Goal: Transaction & Acquisition: Obtain resource

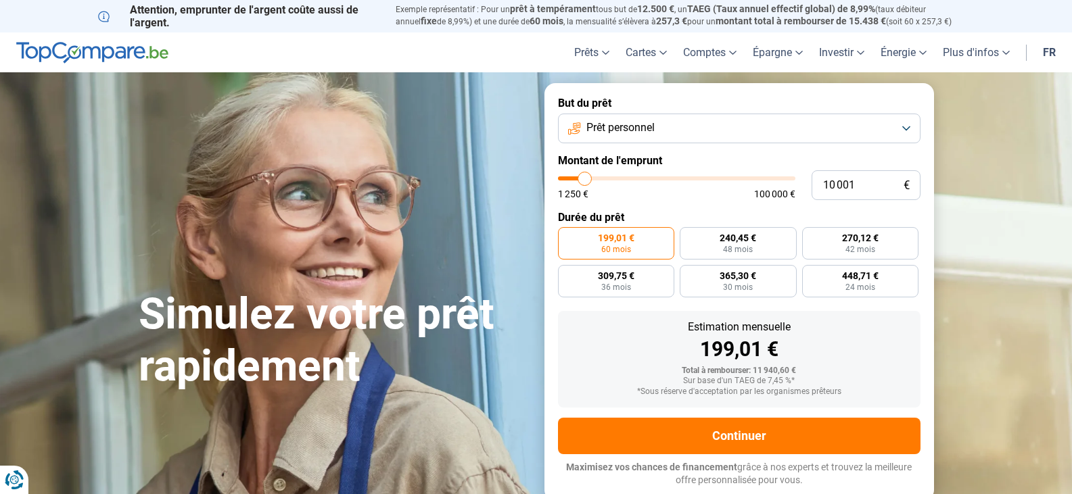
click at [905, 132] on button "Prêt personnel" at bounding box center [739, 129] width 362 height 30
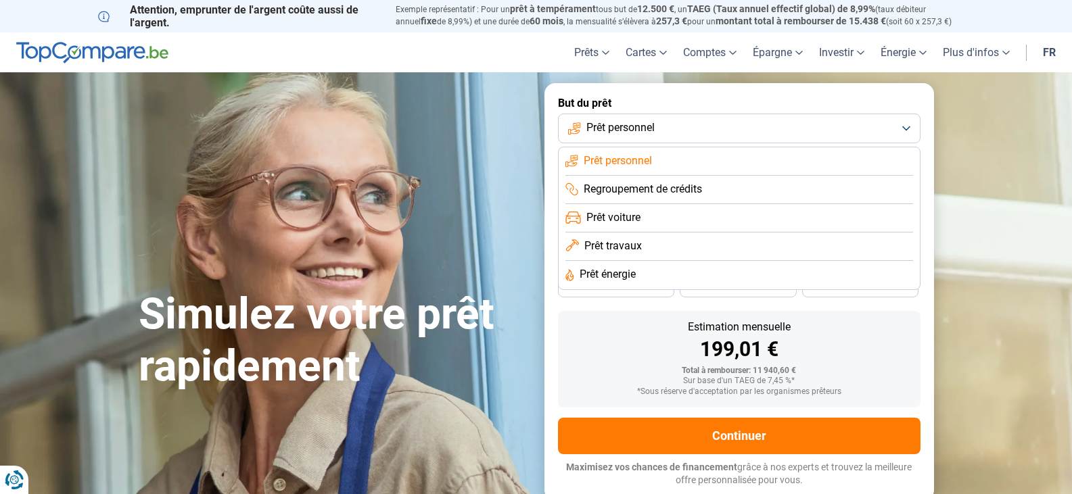
click at [667, 153] on li "Prêt personnel" at bounding box center [738, 161] width 347 height 28
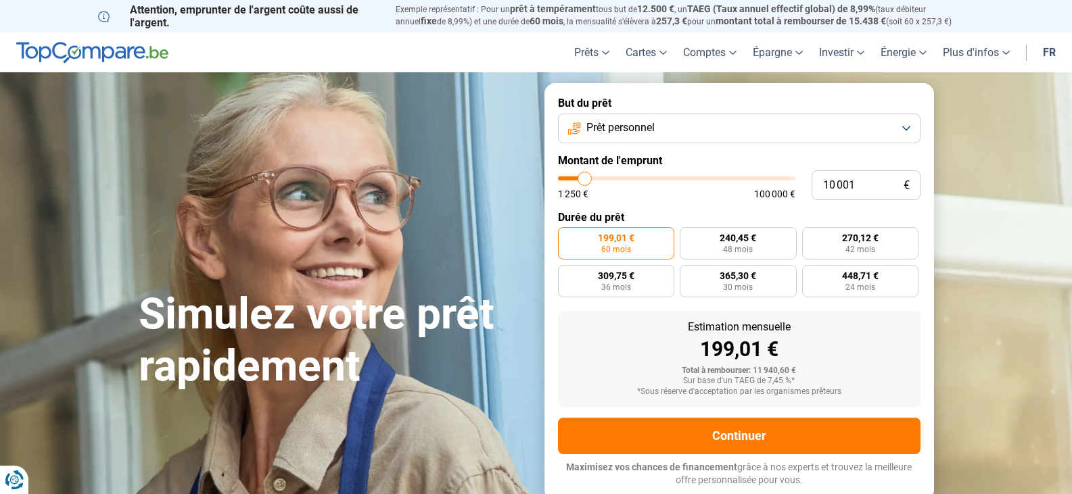
type input "13 000"
type input "13000"
type input "16 500"
type input "16500"
type input "20 250"
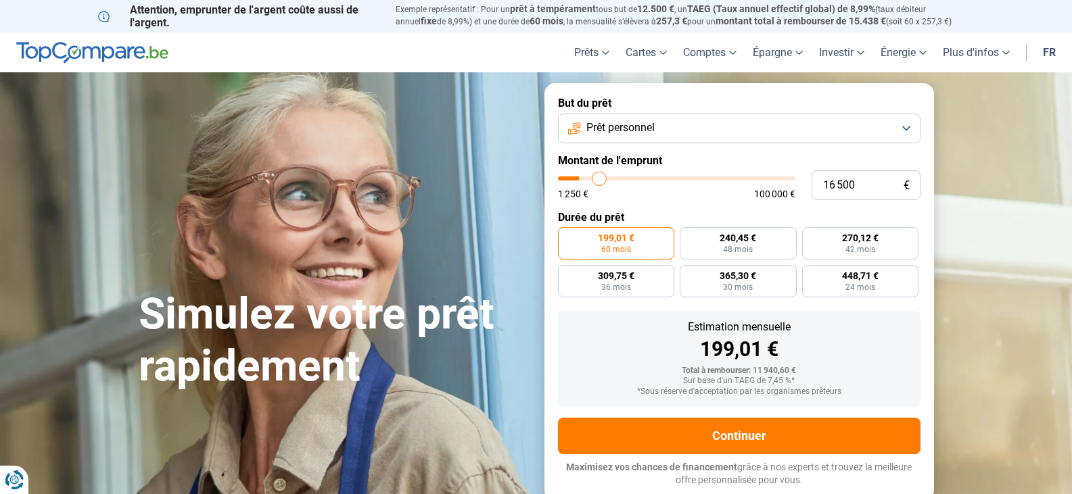
type input "20250"
type input "23 500"
type input "23500"
type input "27 500"
type input "27500"
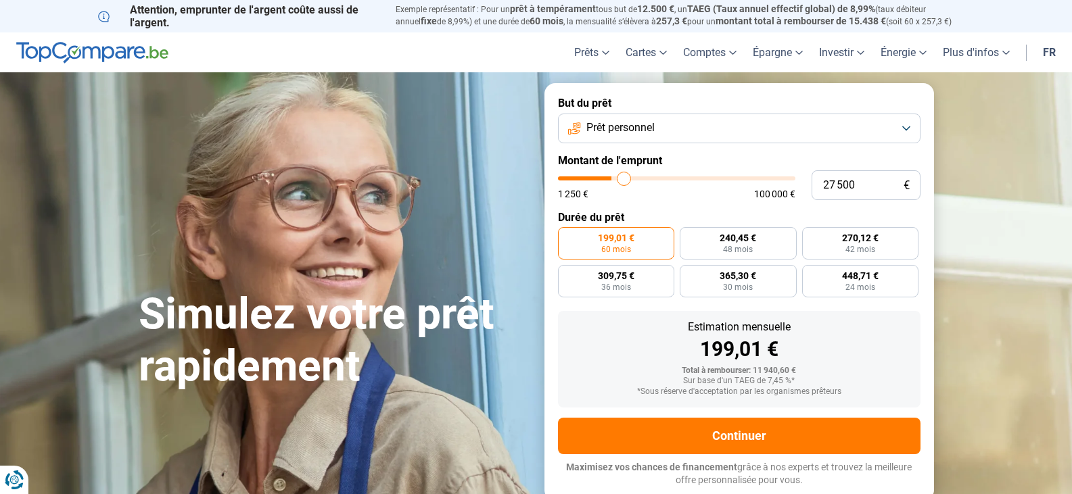
type input "30 250"
type input "30250"
type input "32 000"
type input "32000"
type input "33 500"
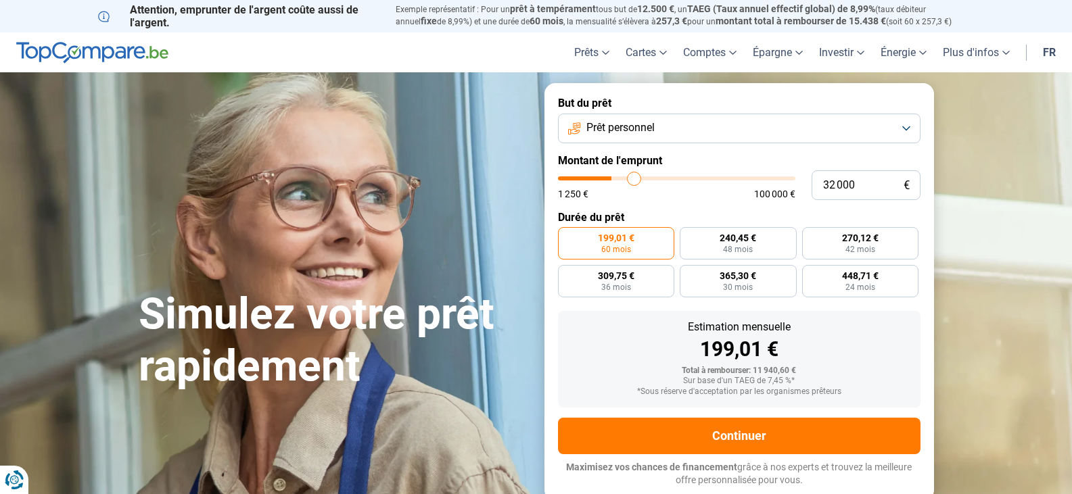
type input "33500"
type input "34 750"
type input "34750"
type input "38 000"
type input "38000"
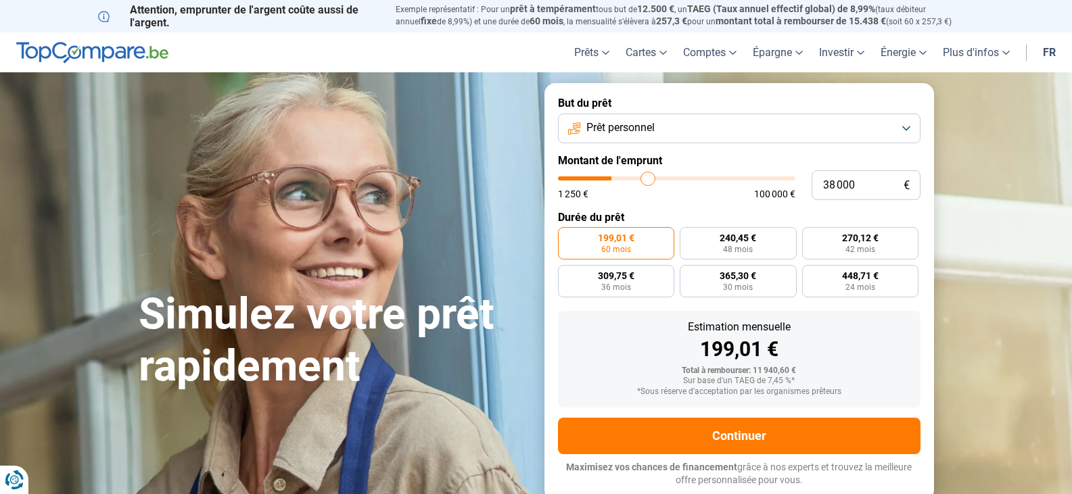
type input "43 750"
type input "43750"
type input "51 000"
type input "51000"
type input "57 500"
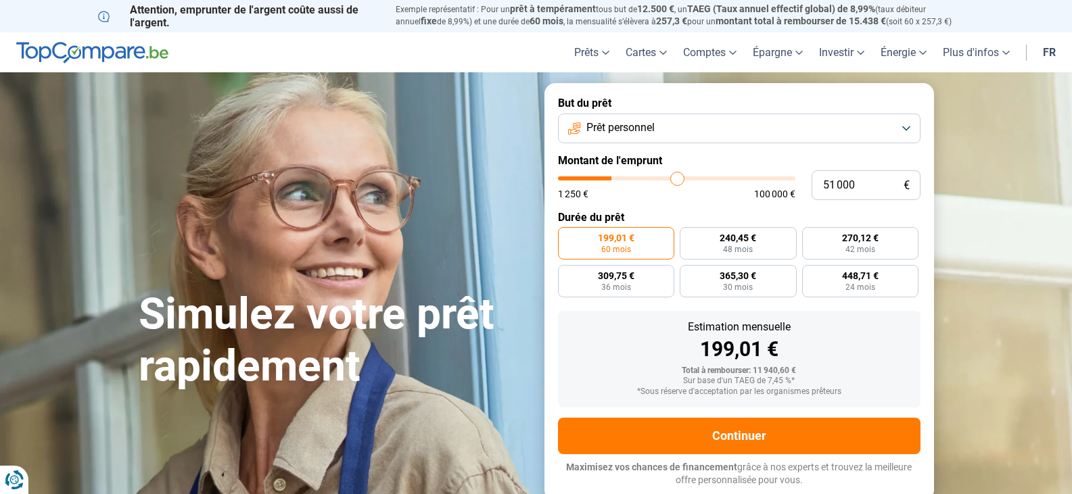
type input "57500"
type input "62 000"
type input "62000"
type input "63 000"
type input "63000"
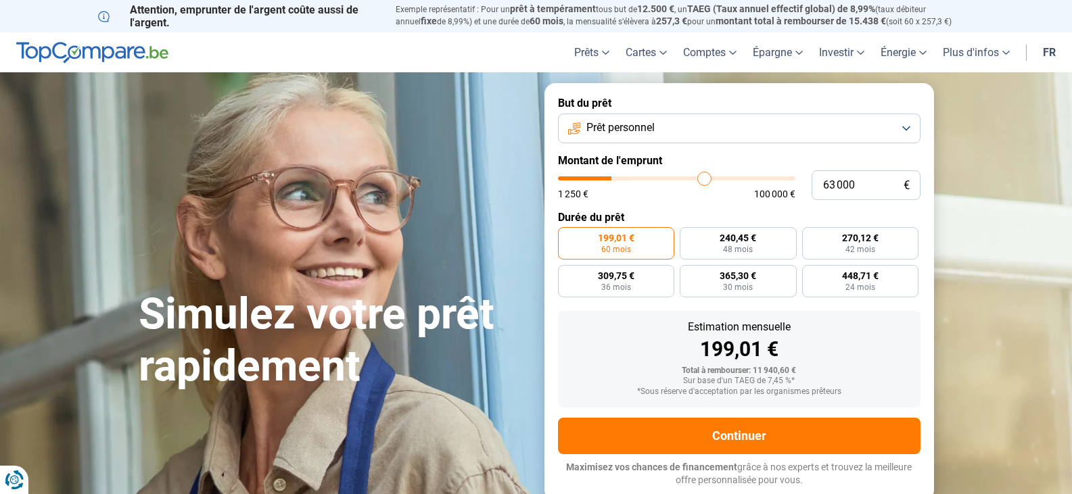
type input "63 250"
type input "63250"
type input "64 750"
type input "64750"
type input "66 750"
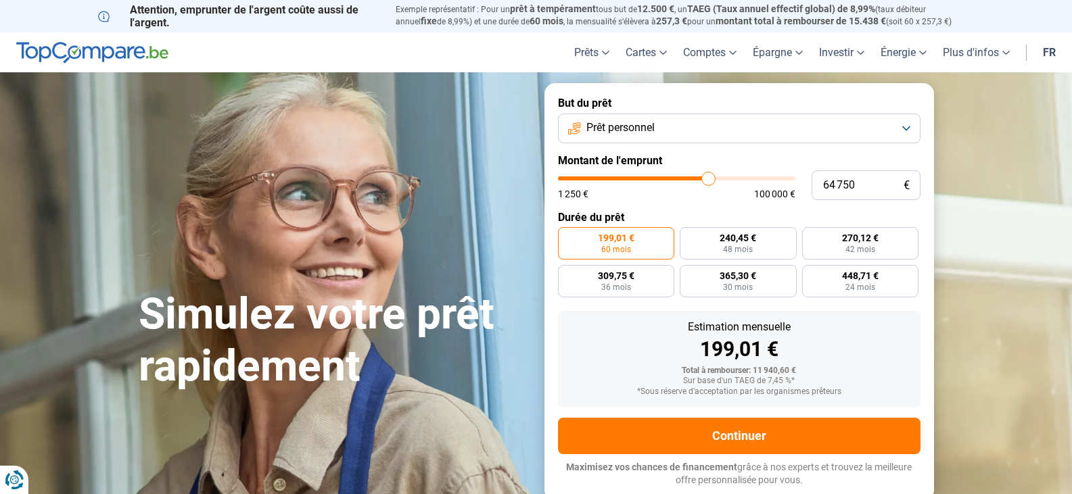
type input "66750"
type input "70 500"
type input "70500"
type input "72 750"
type input "72750"
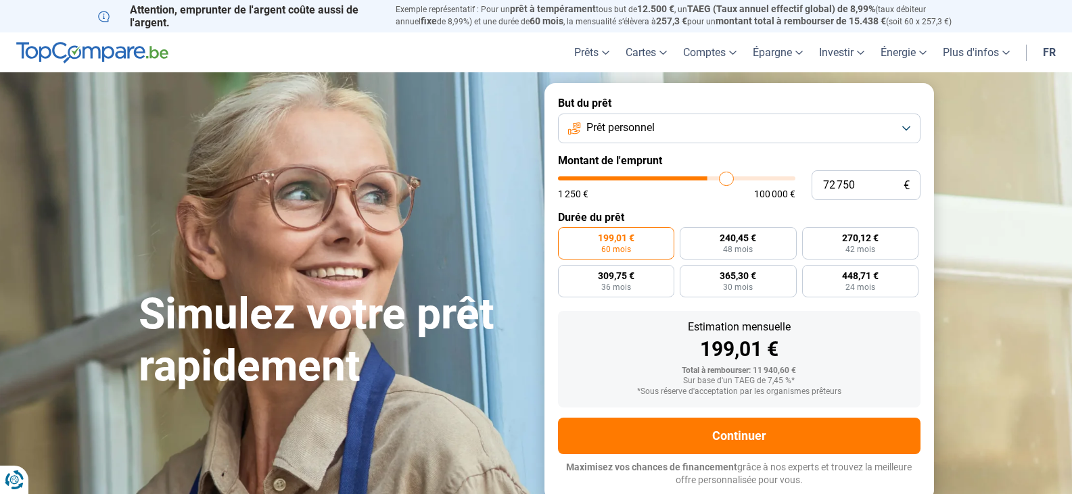
type input "74 750"
type input "74750"
type input "75 500"
type input "75500"
type input "76 250"
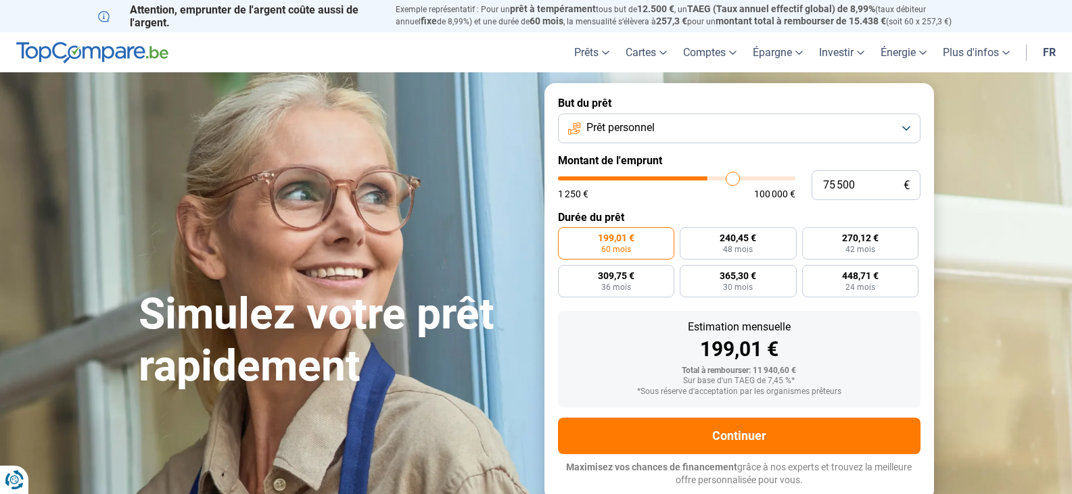
type input "76250"
type input "76 500"
type input "76500"
type input "77 250"
type input "77250"
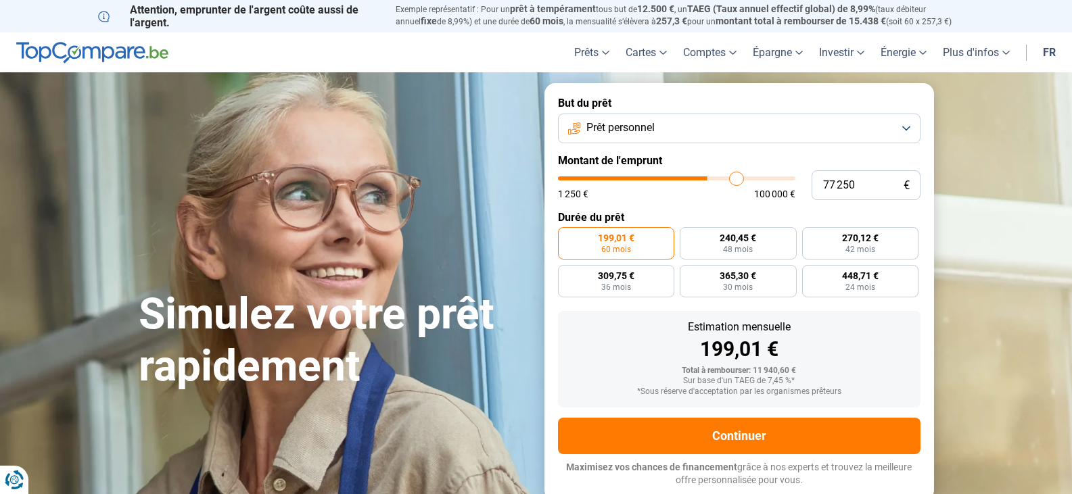
type input "78 250"
type input "78250"
type input "79 250"
type input "79250"
type input "82 250"
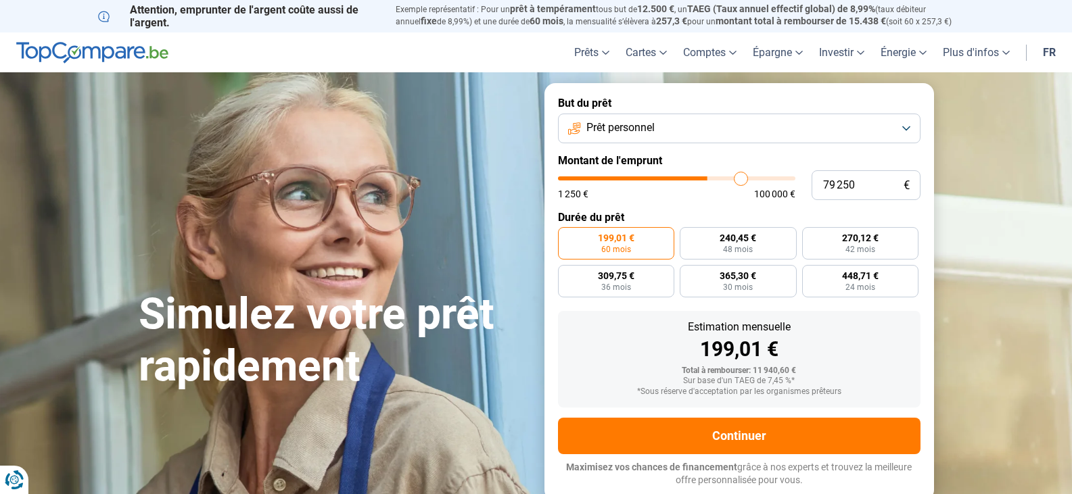
type input "82250"
type input "86 500"
type input "86500"
type input "91 250"
type input "91250"
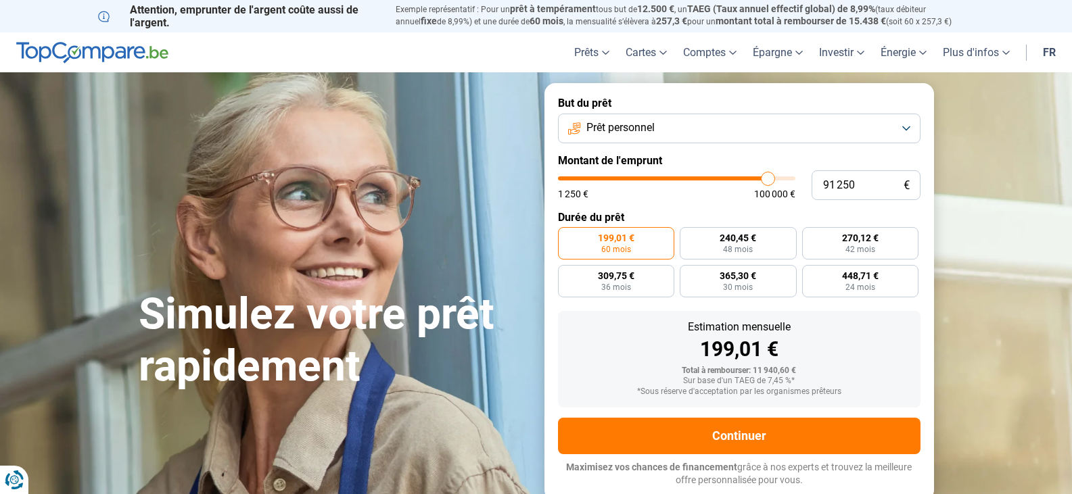
type input "94 000"
type input "94000"
type input "92 750"
type input "92750"
type input "91 000"
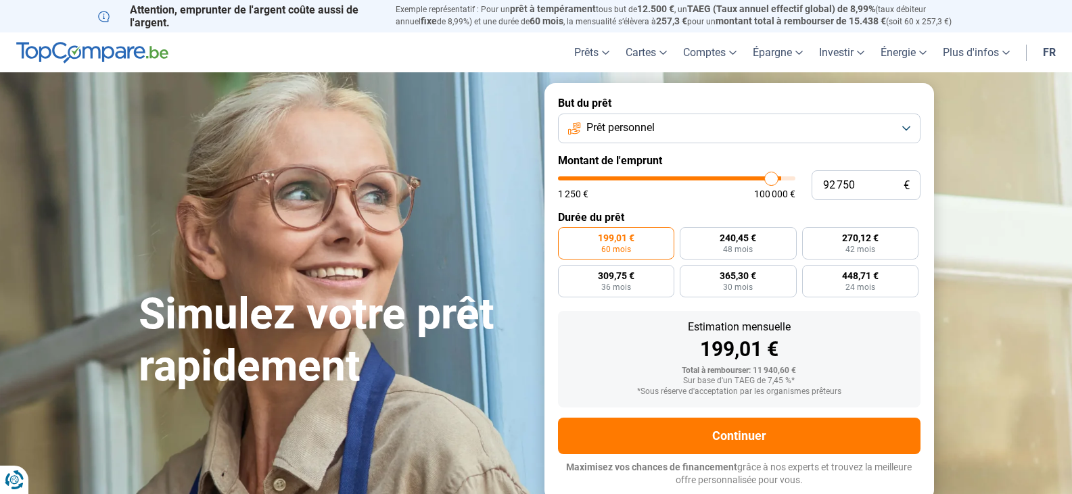
type input "91000"
type input "88 750"
type input "88750"
type input "87 000"
type input "87000"
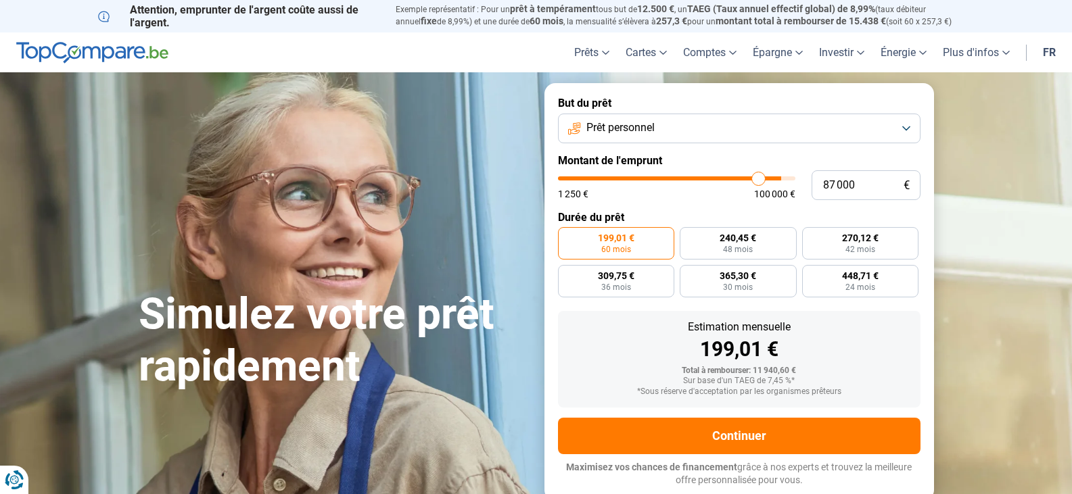
type input "86 000"
type input "86000"
type input "85 750"
type input "85750"
type input "85 250"
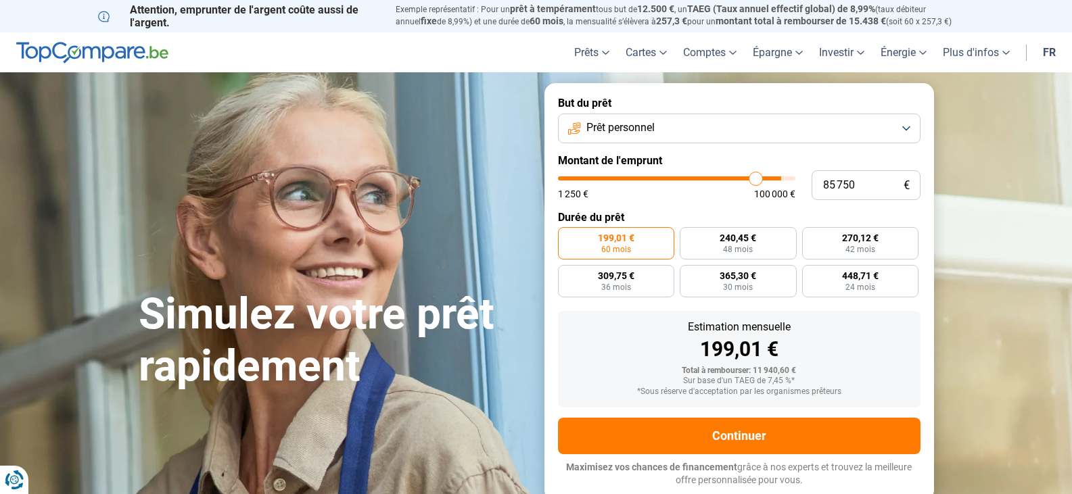
type input "85250"
type input "85 000"
type input "85000"
type input "83 750"
type input "83750"
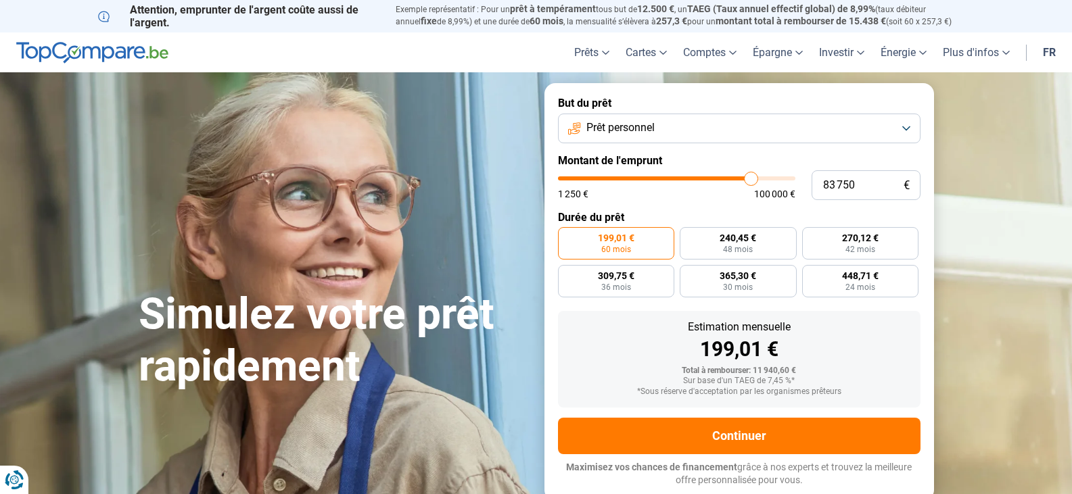
type input "82 750"
type input "82750"
type input "82 250"
type input "82250"
type input "81 500"
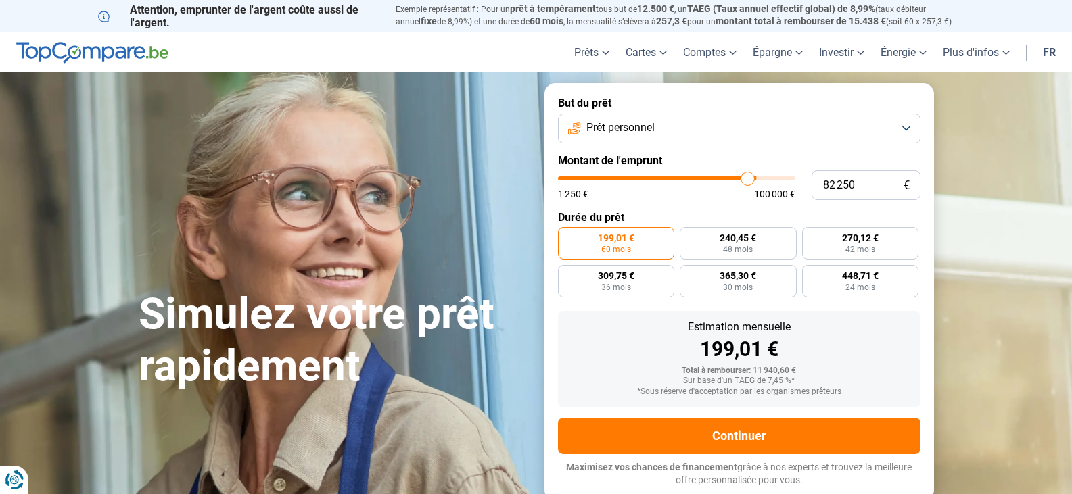
type input "81500"
type input "81 250"
type input "81250"
type input "80 250"
type input "80250"
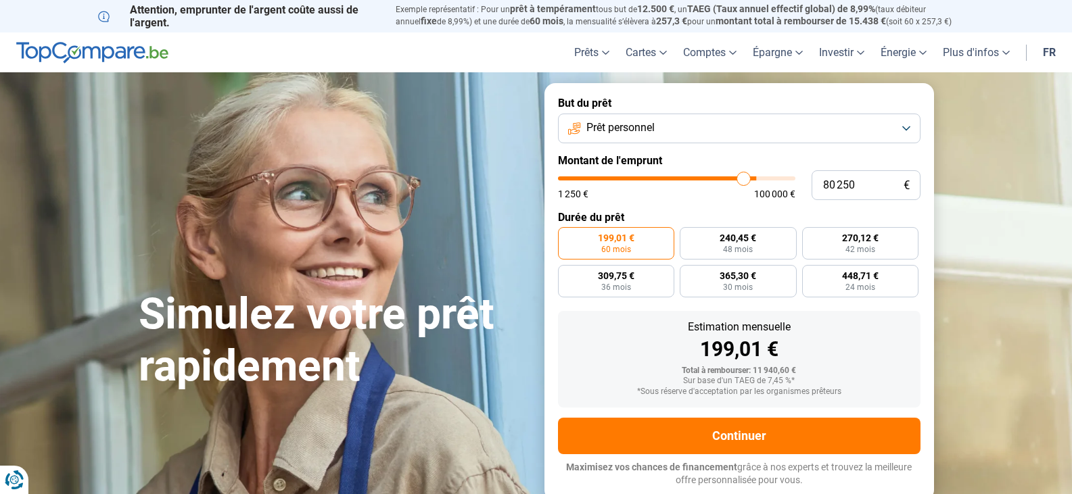
type input "79 500"
type input "79500"
type input "78 000"
type input "78000"
type input "73 250"
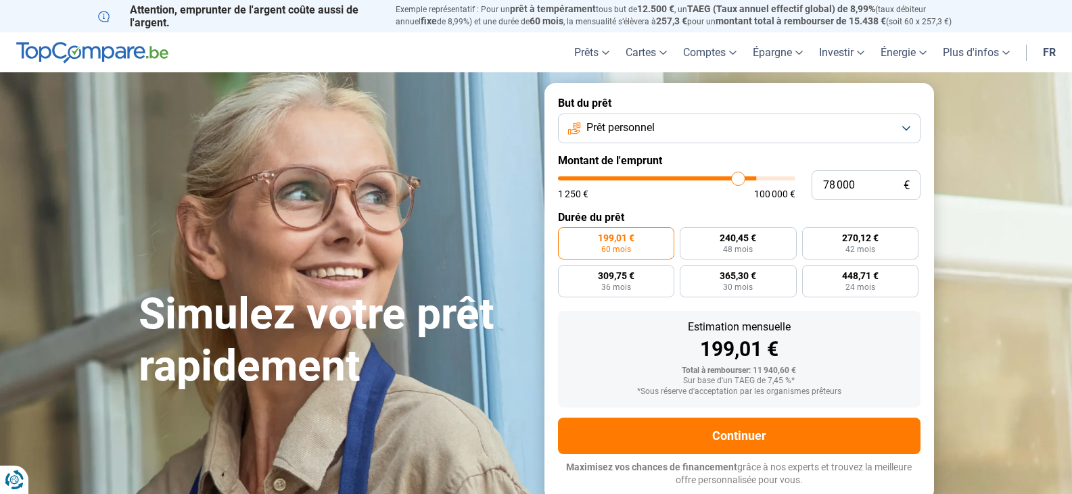
type input "73250"
type input "69 750"
type input "69750"
type input "67 500"
type input "67500"
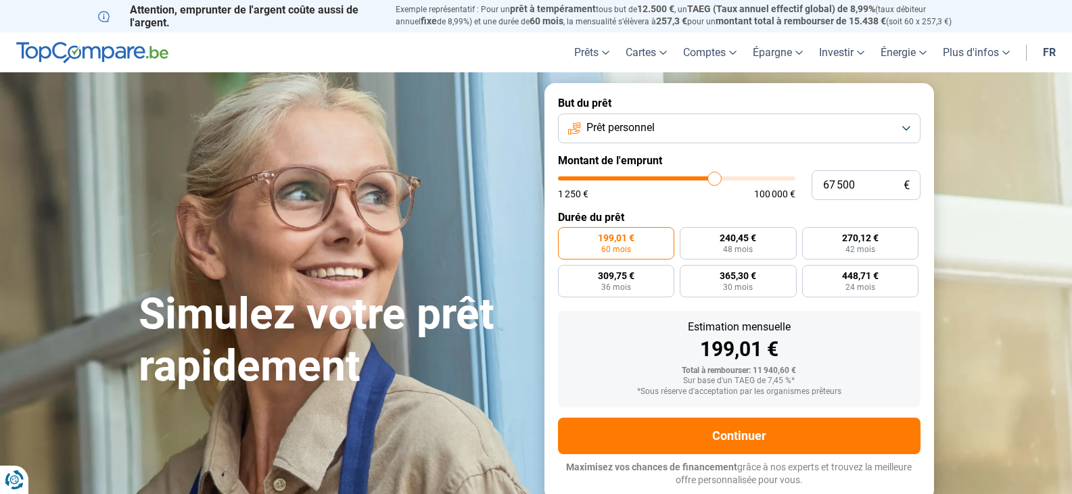
type input "66 250"
type input "66250"
type input "65 000"
type input "65000"
type input "64 250"
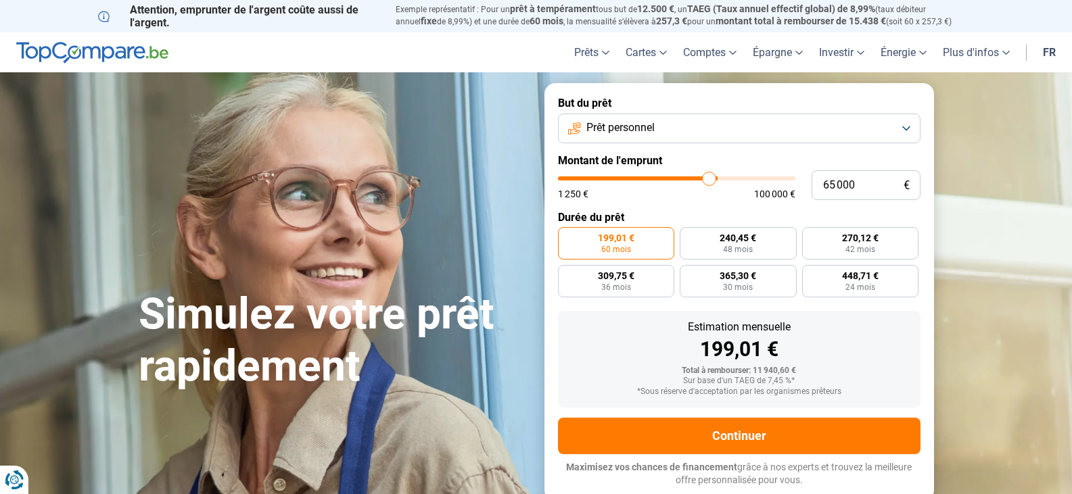
type input "64250"
type input "63 250"
type input "63250"
type input "61 500"
type input "61500"
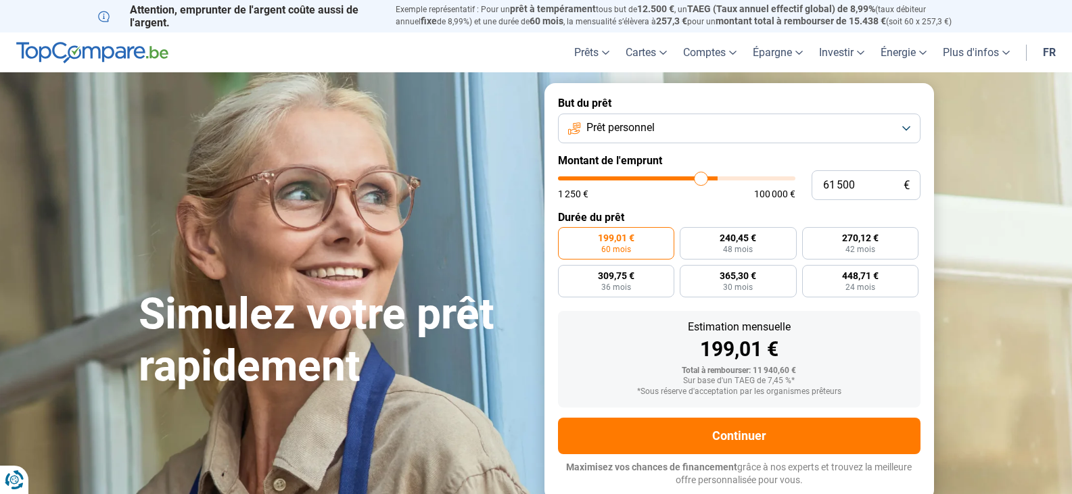
type input "60 000"
type input "60000"
type input "59 250"
type input "59250"
type input "58 000"
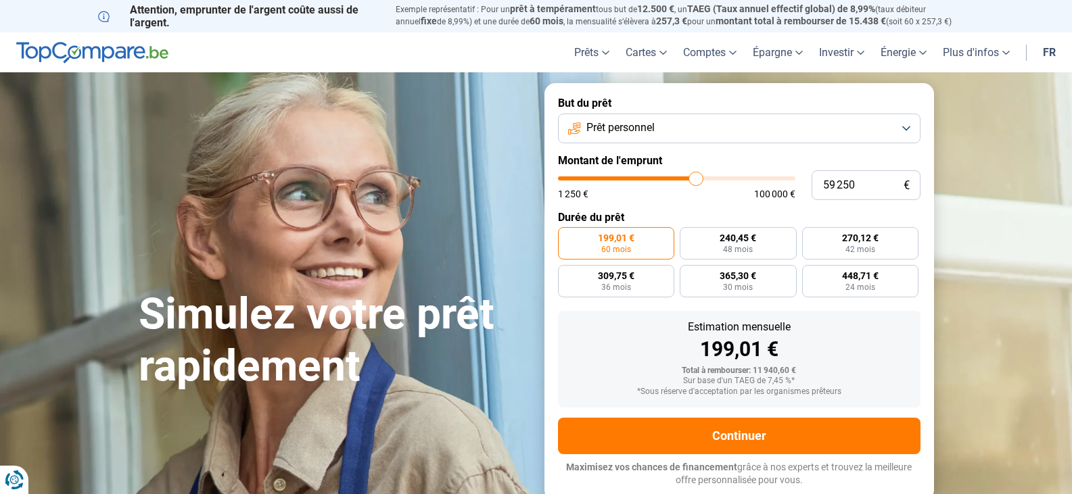
type input "58000"
type input "53 500"
type input "53500"
type input "49 500"
type input "49500"
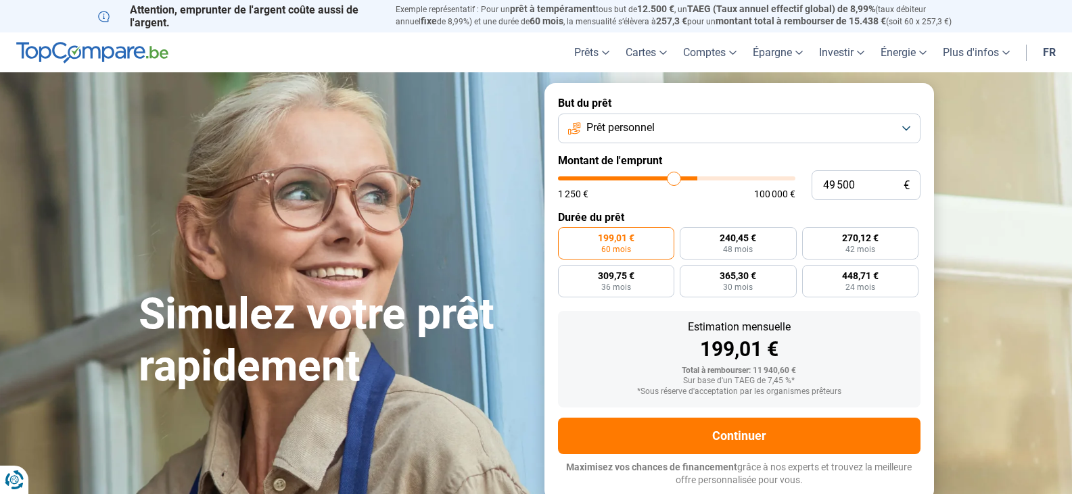
type input "45 500"
type input "45500"
type input "44 000"
type input "44000"
type input "43 500"
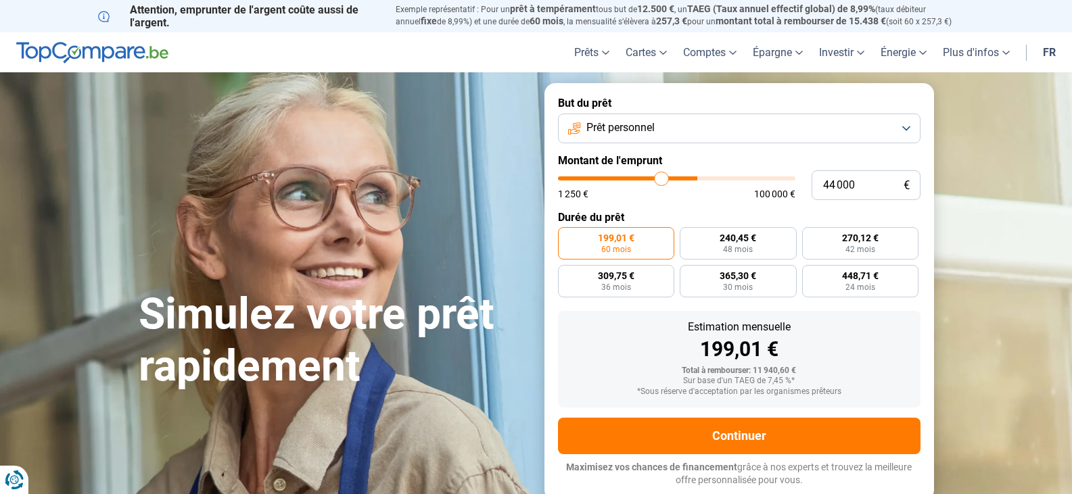
type input "43500"
type input "41 250"
type input "41250"
type input "38 750"
type input "38750"
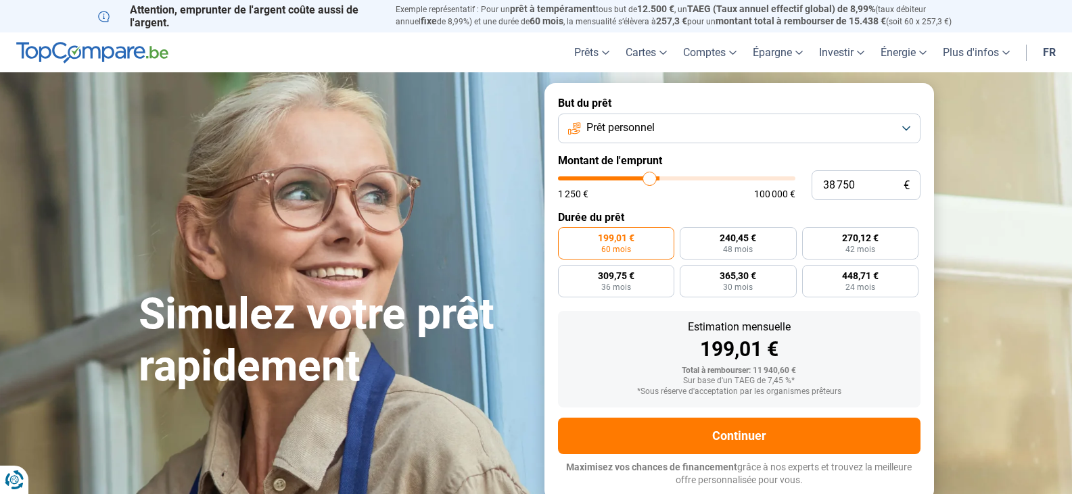
type input "37 000"
type input "37000"
type input "34 750"
type input "34750"
type input "33 500"
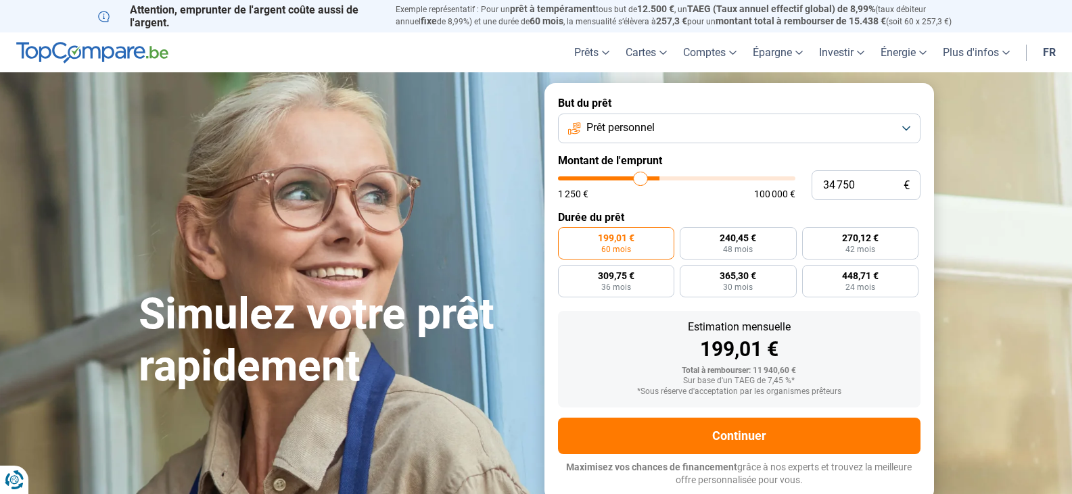
type input "33500"
type input "32 750"
type input "32750"
type input "32 250"
type input "32250"
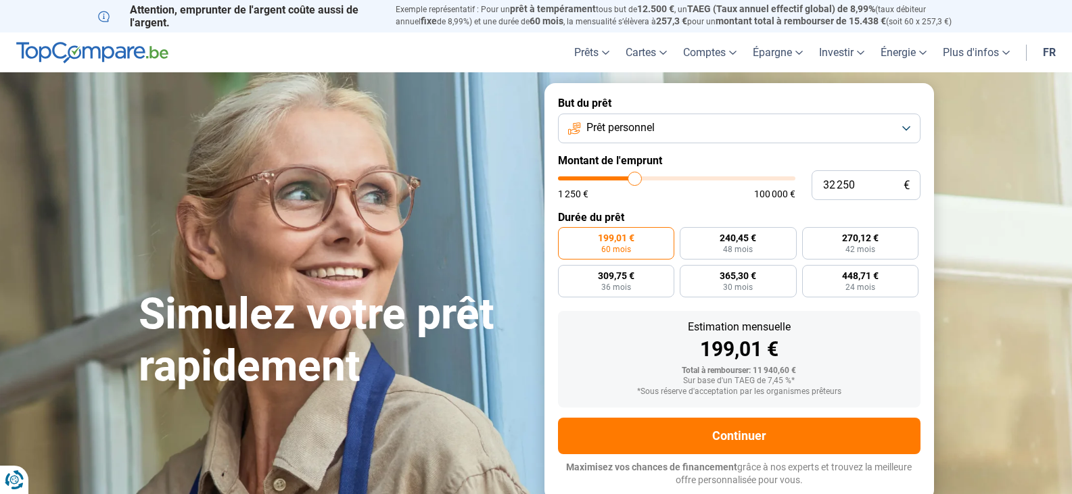
type input "31 750"
type input "31750"
type input "31 000"
type input "31000"
type input "29 750"
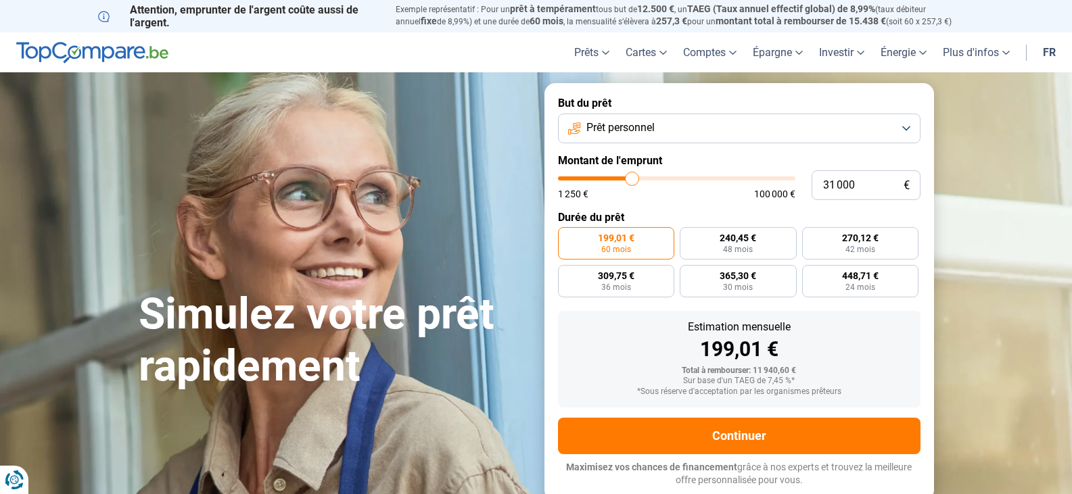
type input "29750"
type input "29 500"
type input "29500"
type input "29 000"
type input "29000"
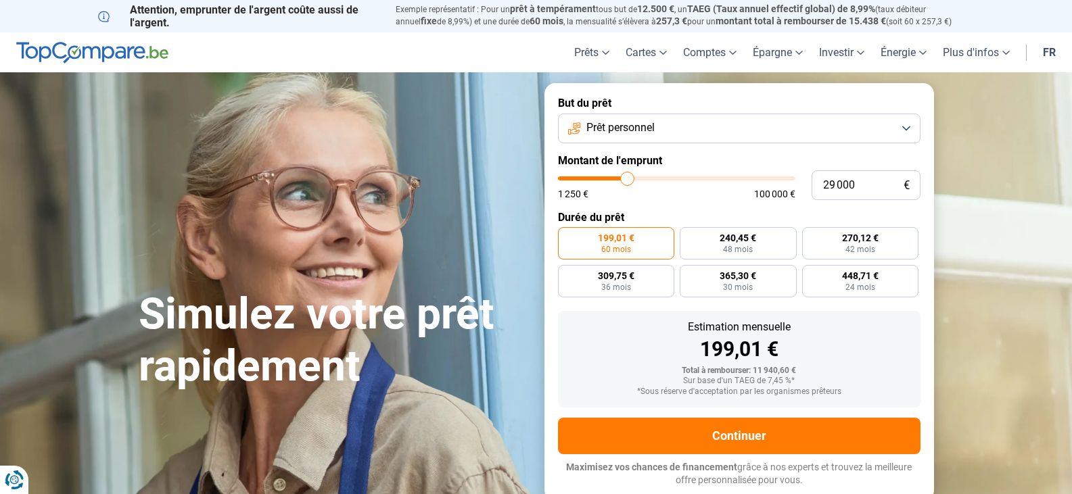
type input "28 000"
type input "28000"
type input "26 500"
type input "26500"
type input "26 000"
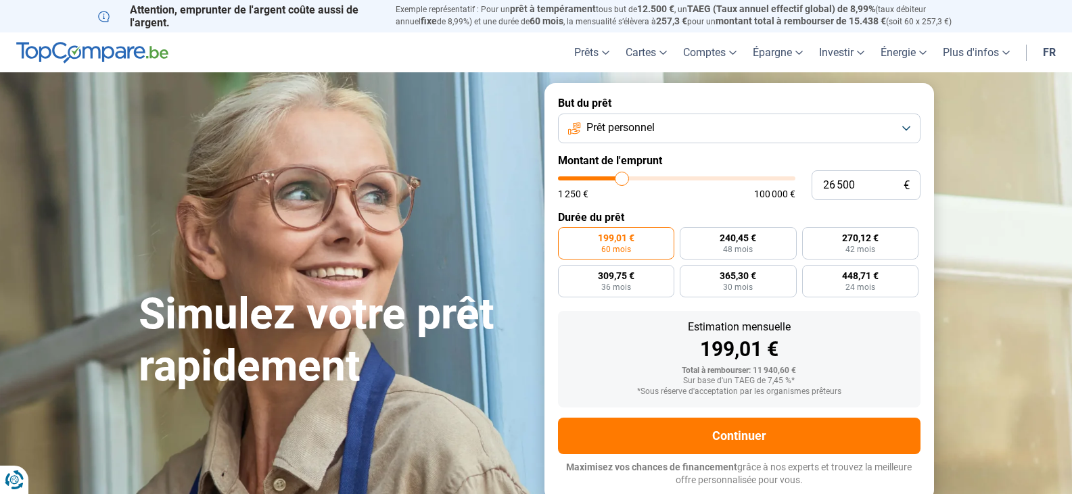
type input "26000"
type input "25 000"
type input "25000"
type input "24 750"
type input "24750"
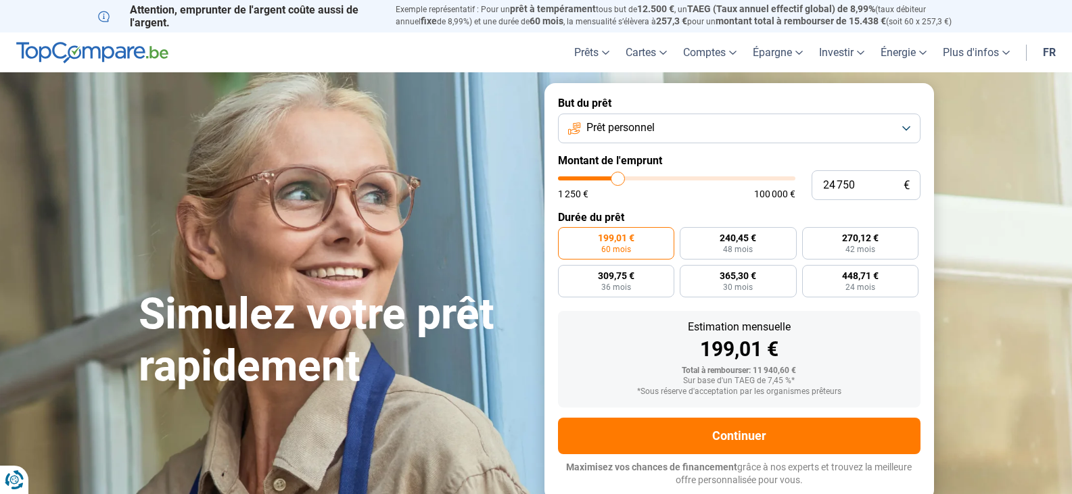
type input "23 750"
type input "23750"
type input "23 000"
type input "23000"
type input "22 750"
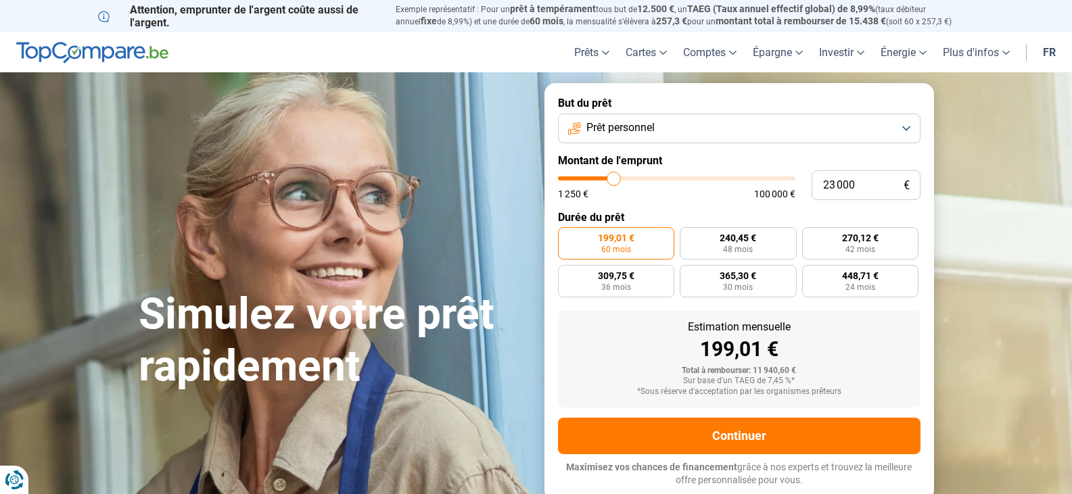
type input "22750"
type input "22 250"
type input "22250"
type input "22 000"
type input "22000"
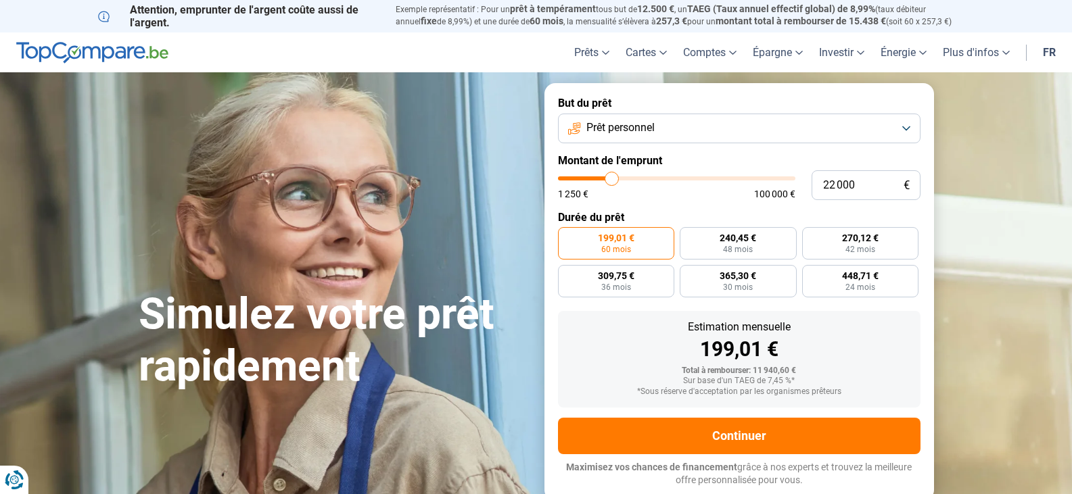
type input "21 250"
type input "21250"
type input "20 000"
type input "20000"
type input "19 750"
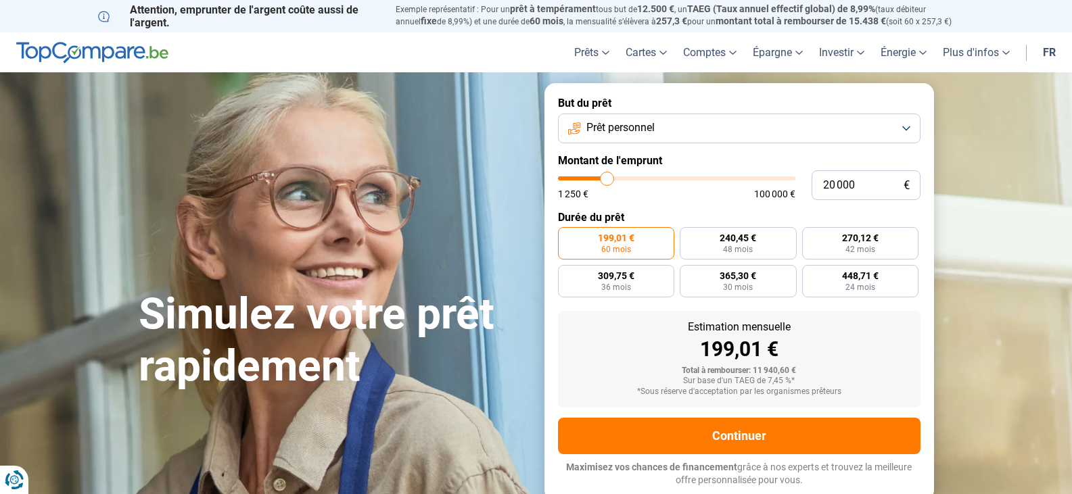
type input "19750"
type input "20 250"
type input "20250"
type input "20 500"
type input "20500"
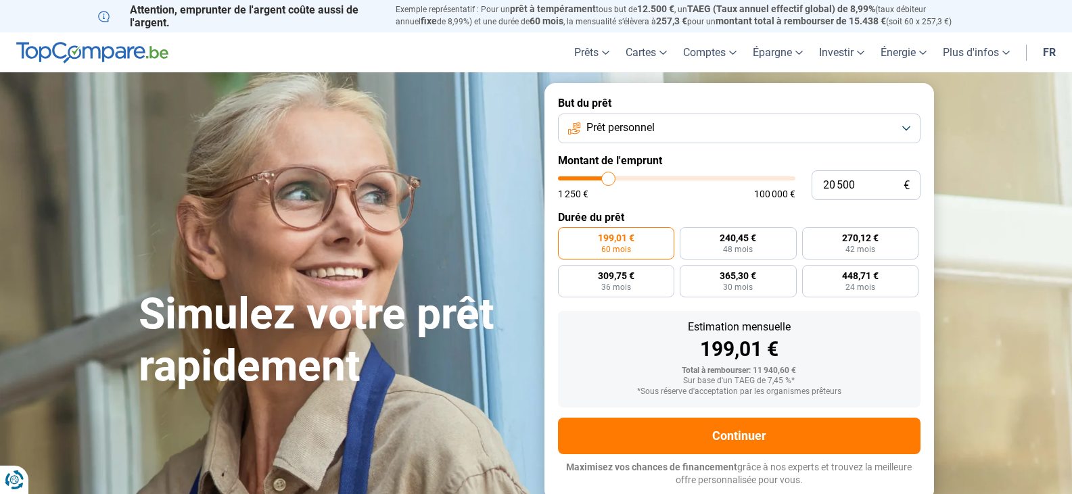
type input "20 750"
type input "20750"
type input "21 250"
type input "21250"
type input "21 500"
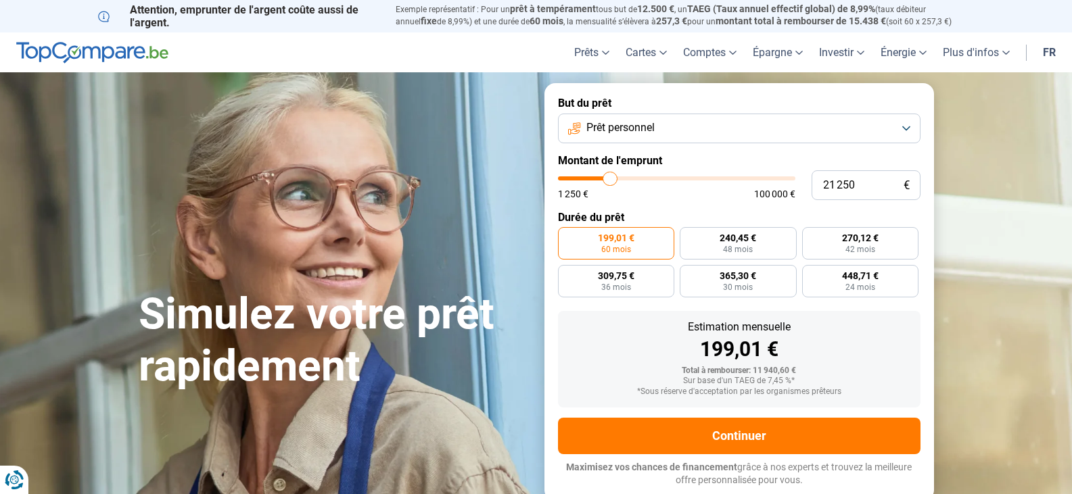
type input "21500"
type input "21 250"
type input "21250"
type input "20 750"
type input "20750"
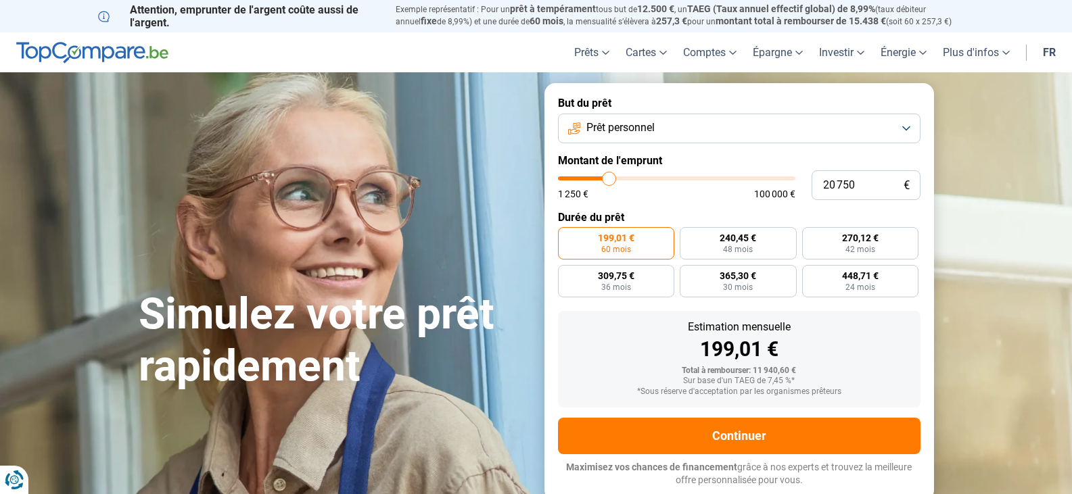
type input "20 500"
type input "20500"
type input "20 250"
type input "20250"
type input "20 000"
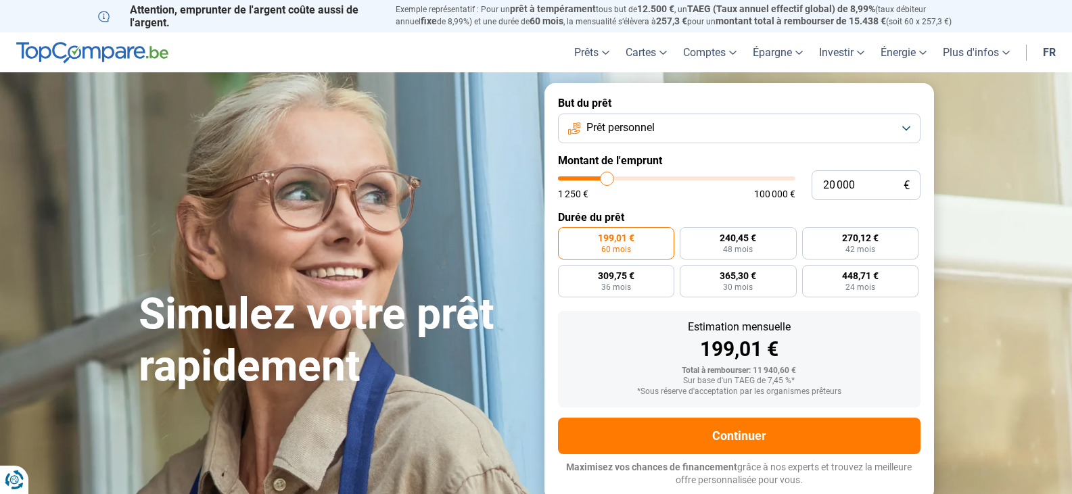
drag, startPoint x: 588, startPoint y: 178, endPoint x: 607, endPoint y: 208, distance: 35.3
type input "20000"
click at [607, 181] on input "range" at bounding box center [676, 178] width 237 height 4
radio input "false"
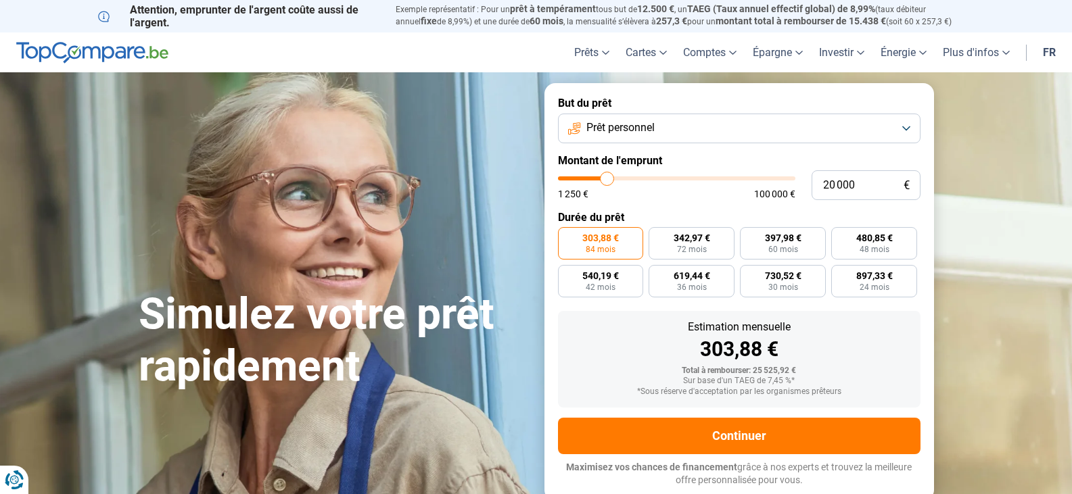
click at [926, 340] on form "But du prêt Prêt personnel Montant de l'emprunt 20 000 € 1 250 € 100 000 € Duré…" at bounding box center [738, 291] width 389 height 417
click at [871, 241] on span "480,85 €" at bounding box center [874, 237] width 37 height 9
click at [840, 236] on input "480,85 € 48 mois" at bounding box center [835, 231] width 9 height 9
radio input "true"
click at [787, 247] on span "60 mois" at bounding box center [783, 249] width 30 height 8
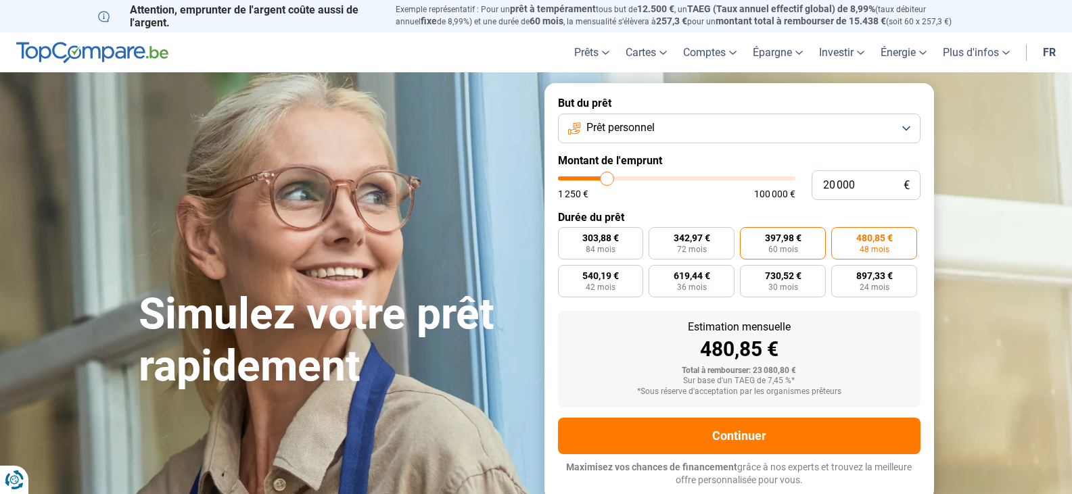
click at [748, 236] on input "397,98 € 60 mois" at bounding box center [744, 231] width 9 height 9
radio input "true"
click at [907, 95] on form "But du prêt Prêt personnel Montant de l'emprunt 20 000 € 1 250 € 100 000 € Duré…" at bounding box center [738, 291] width 389 height 417
click at [864, 254] on label "480,85 € 48 mois" at bounding box center [874, 243] width 86 height 32
click at [840, 236] on input "480,85 € 48 mois" at bounding box center [835, 231] width 9 height 9
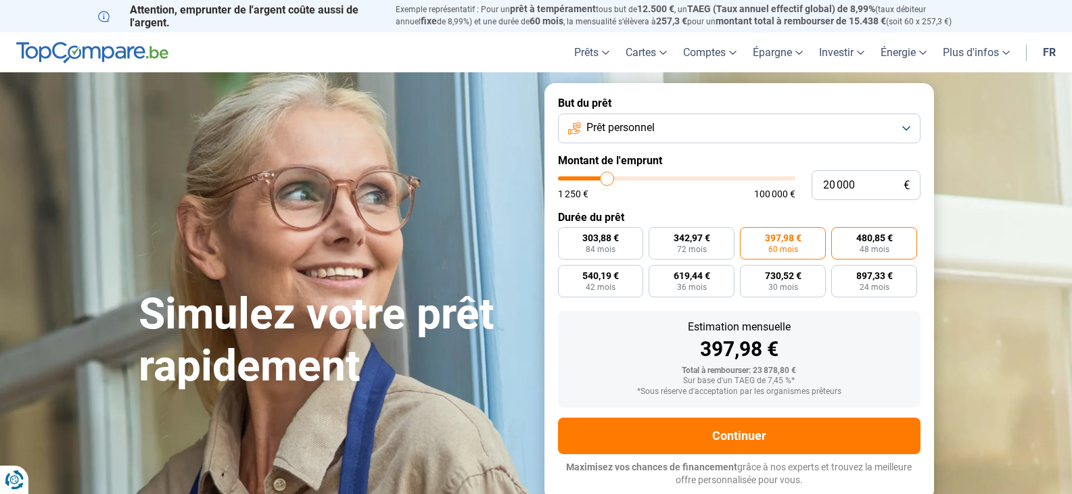
radio input "true"
click at [600, 277] on span "540,19 €" at bounding box center [600, 275] width 37 height 9
click at [567, 274] on input "540,19 € 42 mois" at bounding box center [562, 269] width 9 height 9
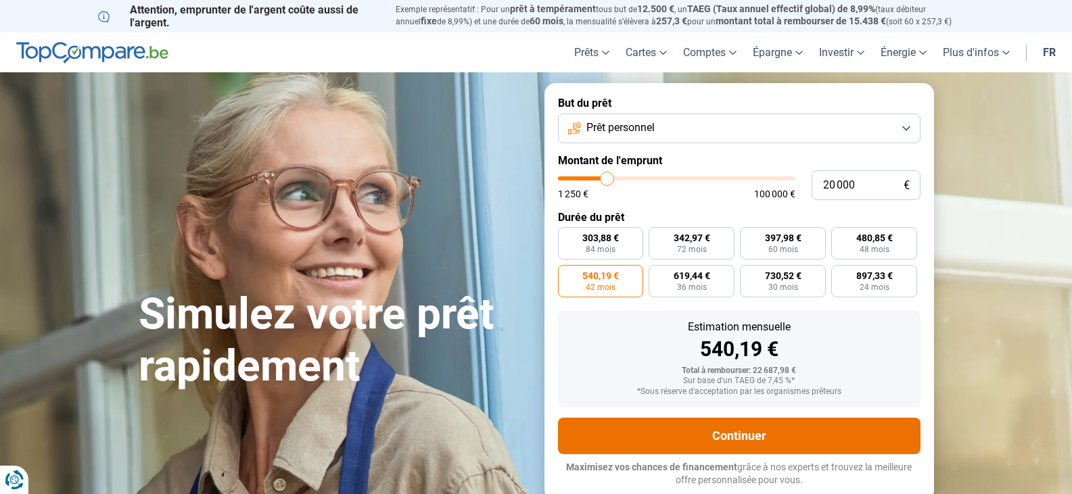
click at [656, 427] on button "Continuer" at bounding box center [739, 436] width 362 height 37
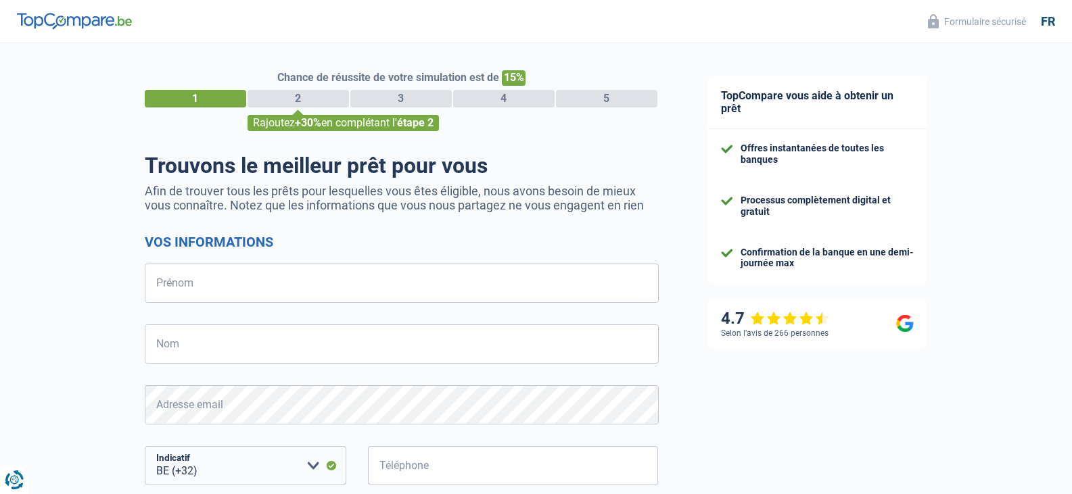
select select "32"
